Goal: Check status: Check status

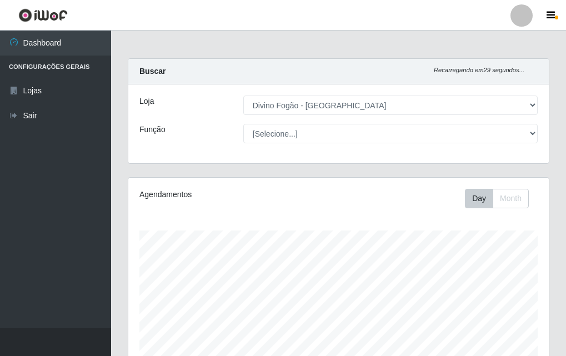
select select "499"
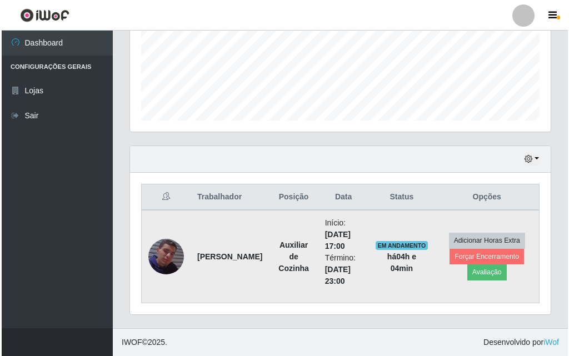
scroll to position [231, 421]
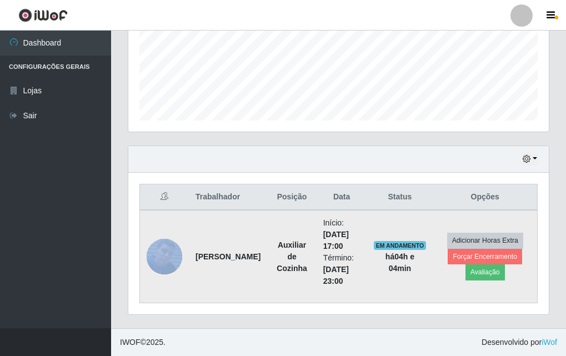
drag, startPoint x: 191, startPoint y: 242, endPoint x: 177, endPoint y: 261, distance: 23.0
click at [177, 261] on tr "José Fernando Juvêncio da Silva Auxiliar de Cozinha Início: 28/08/2025, 17:00 T…" at bounding box center [339, 256] width 398 height 93
click at [178, 259] on img at bounding box center [165, 256] width 36 height 63
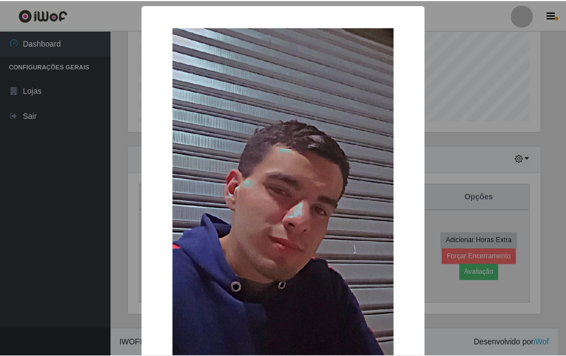
scroll to position [231, 415]
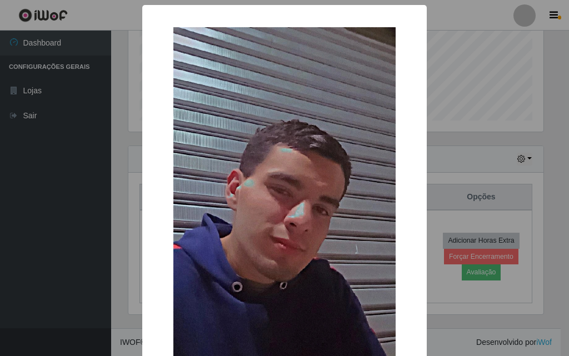
click at [96, 167] on div "× OK Cancel" at bounding box center [284, 178] width 569 height 356
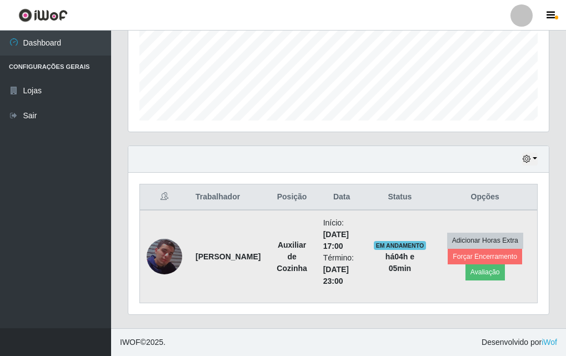
scroll to position [0, 0]
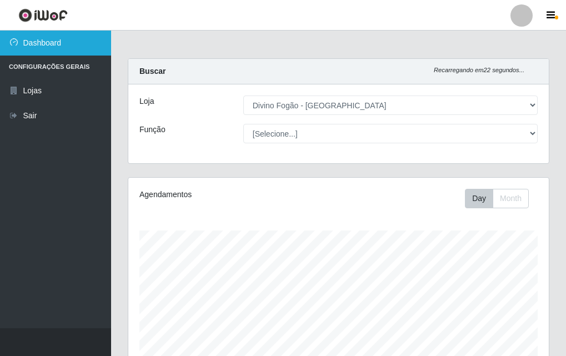
click at [71, 37] on link "Dashboard" at bounding box center [55, 43] width 111 height 25
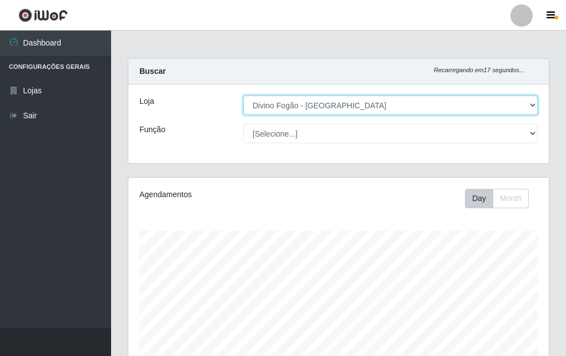
click at [431, 107] on select "[Selecione...] Divino Fogão - Campina Grande" at bounding box center [390, 105] width 294 height 19
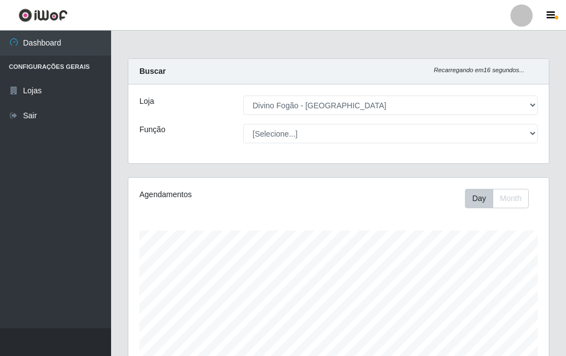
click at [528, 13] on div at bounding box center [522, 15] width 22 height 22
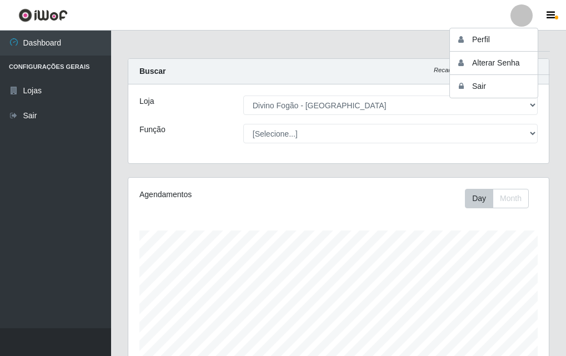
click at [528, 13] on div at bounding box center [522, 15] width 22 height 22
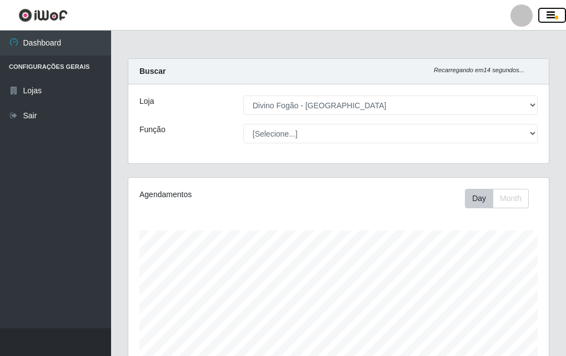
click at [542, 21] on button "button" at bounding box center [552, 16] width 28 height 16
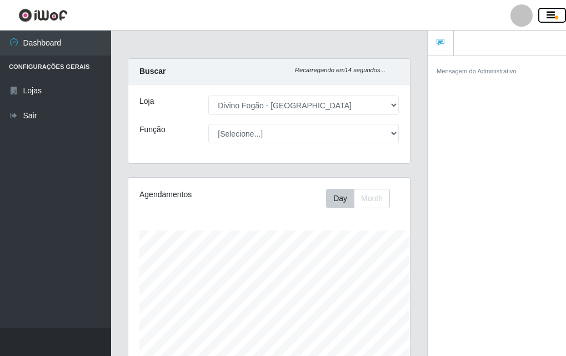
scroll to position [231, 282]
click at [544, 21] on button "button" at bounding box center [552, 16] width 28 height 16
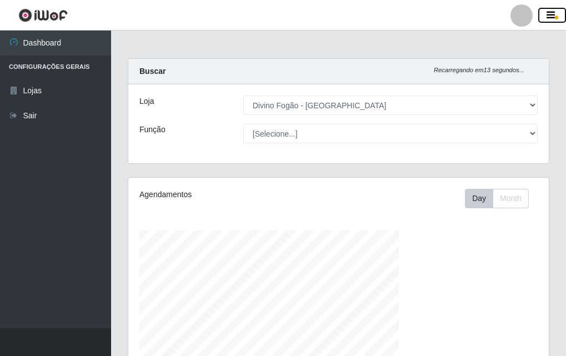
scroll to position [231, 421]
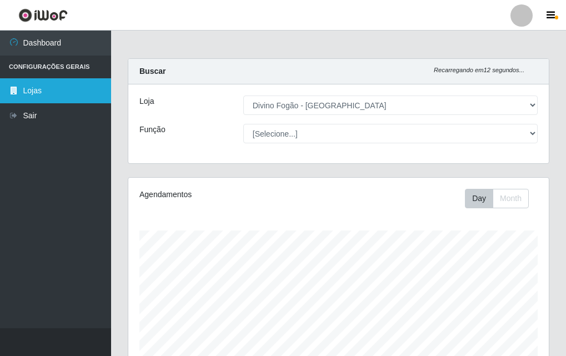
click at [76, 78] on link "Lojas" at bounding box center [55, 90] width 111 height 25
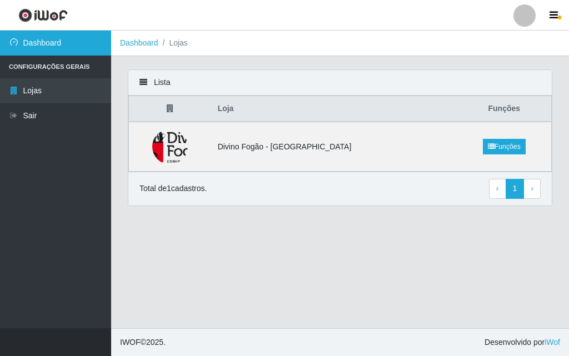
click at [56, 46] on link "Dashboard" at bounding box center [55, 43] width 111 height 25
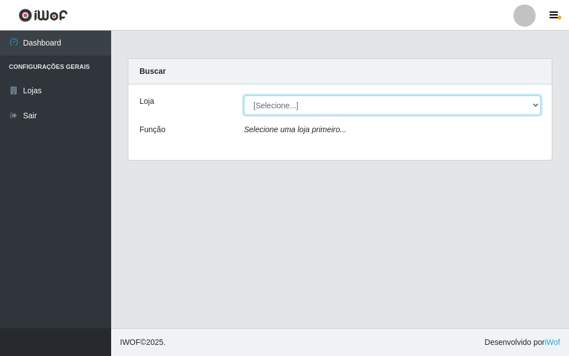
click at [343, 96] on select "[Selecione...] Divino Fogão - Campina Grande" at bounding box center [392, 105] width 297 height 19
select select "499"
click at [244, 96] on select "[Selecione...] Divino Fogão - Campina Grande" at bounding box center [392, 105] width 297 height 19
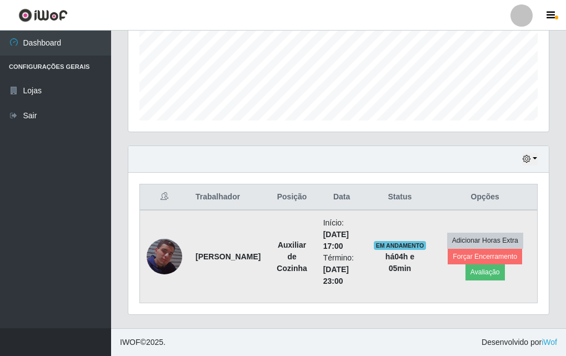
scroll to position [110, 0]
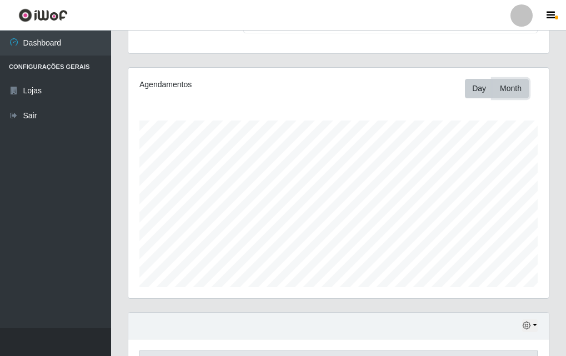
click at [497, 88] on button "Month" at bounding box center [511, 88] width 36 height 19
click at [486, 93] on button "Day" at bounding box center [479, 88] width 28 height 19
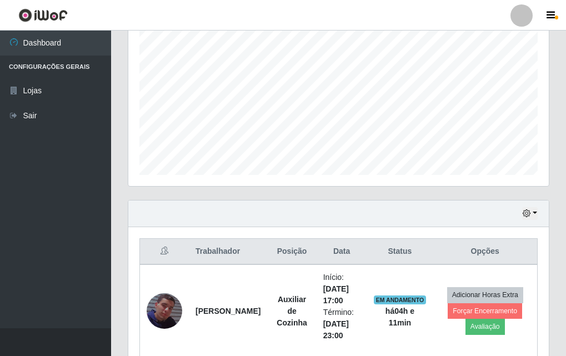
scroll to position [277, 0]
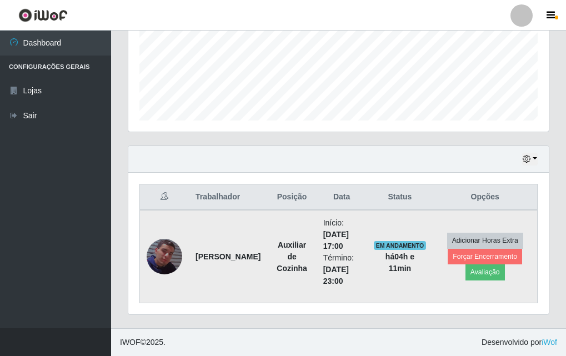
click at [174, 252] on img at bounding box center [165, 256] width 36 height 63
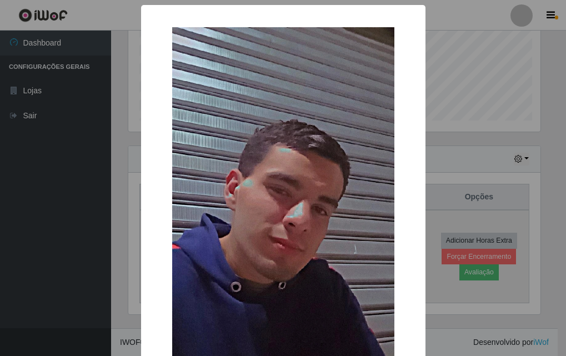
scroll to position [231, 415]
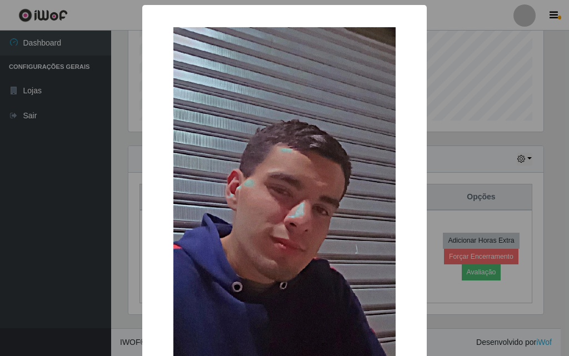
click at [516, 39] on div "× OK Cancel" at bounding box center [284, 178] width 569 height 356
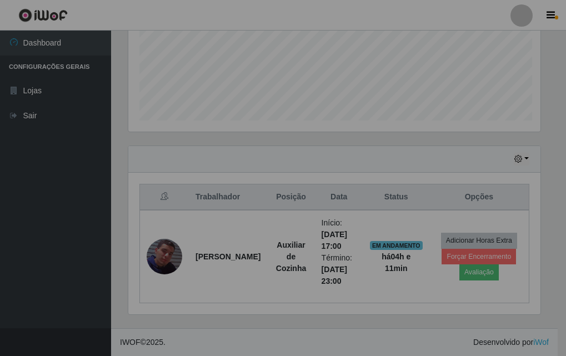
scroll to position [231, 421]
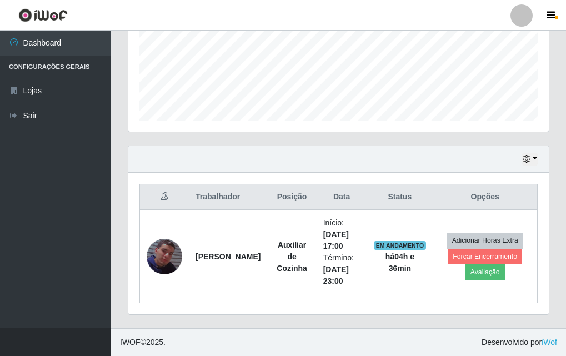
click at [565, 46] on div "Carregando... Buscar Recarregando em 18 segundos... Loja [Selecione...] Divino …" at bounding box center [338, 55] width 455 height 547
click at [561, 17] on button "button" at bounding box center [552, 16] width 28 height 16
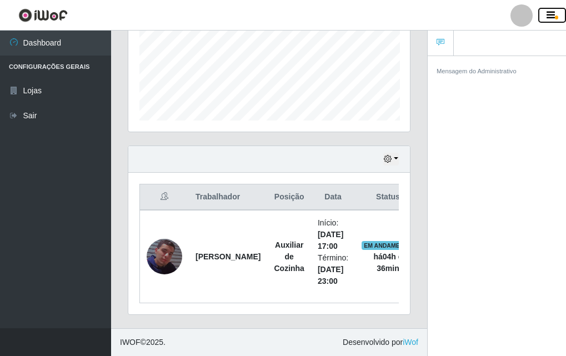
scroll to position [231, 282]
click at [561, 18] on button "button" at bounding box center [552, 16] width 28 height 16
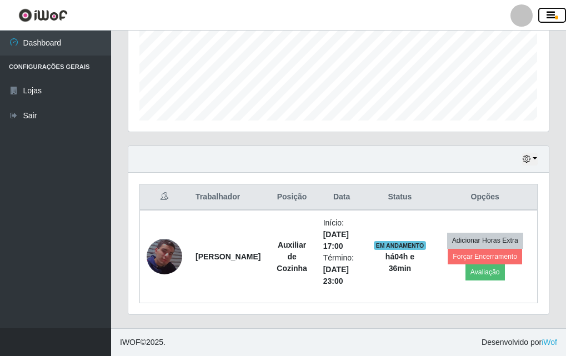
scroll to position [555426, 555236]
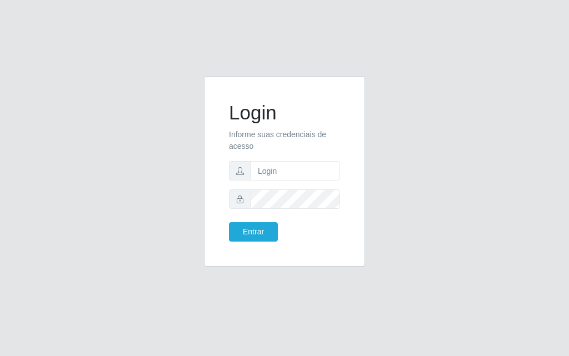
click at [456, 71] on div "Login Informe suas credenciais de acesso Entrar" at bounding box center [284, 178] width 569 height 356
drag, startPoint x: 457, startPoint y: 48, endPoint x: 354, endPoint y: 53, distance: 102.9
drag, startPoint x: 279, startPoint y: 34, endPoint x: 288, endPoint y: 29, distance: 10.5
click at [240, 38] on div "Login Informe suas credenciais de acesso Entrar" at bounding box center [284, 178] width 569 height 356
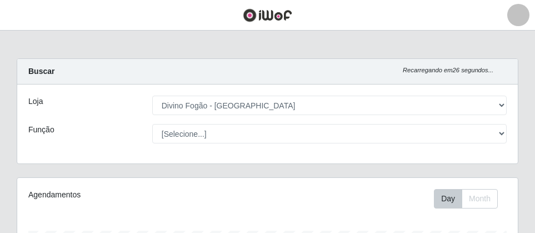
select select "499"
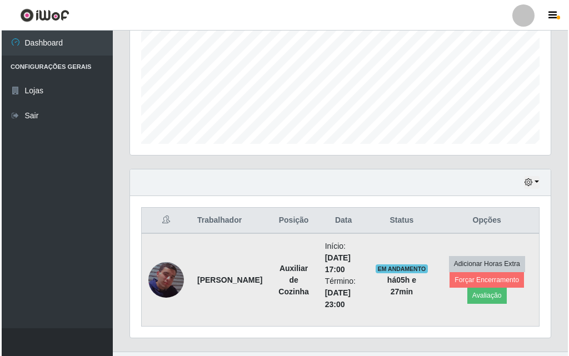
scroll to position [277, 0]
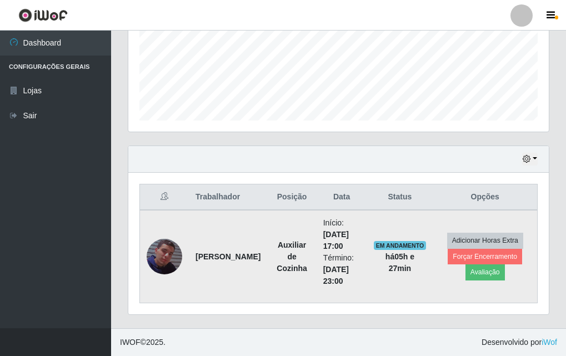
click at [170, 232] on img at bounding box center [165, 256] width 36 height 63
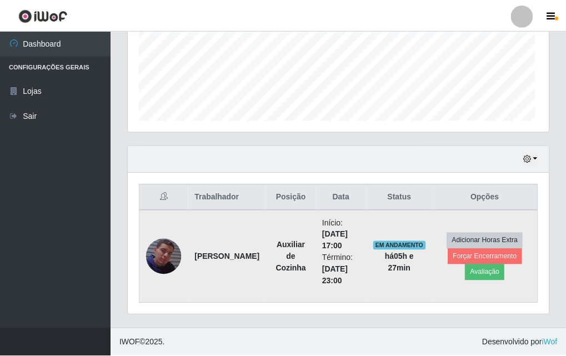
scroll to position [231, 415]
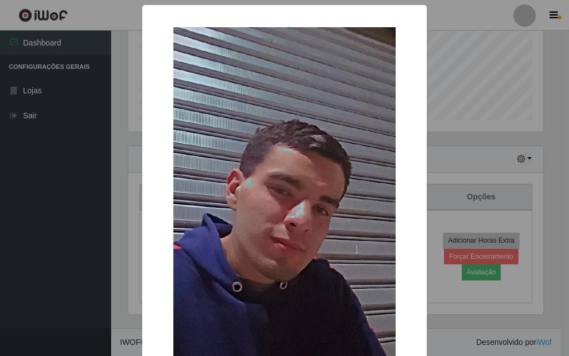
click at [80, 181] on div "× OK Cancel" at bounding box center [284, 178] width 569 height 356
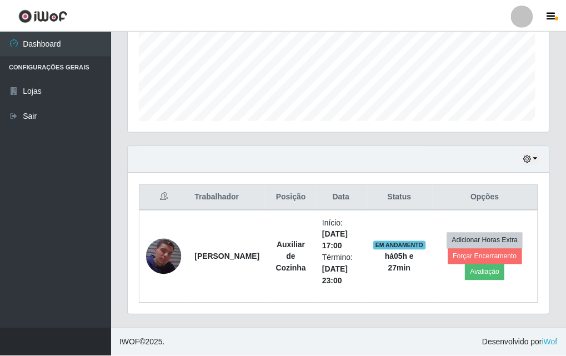
scroll to position [231, 421]
